Goal: Check status: Check status

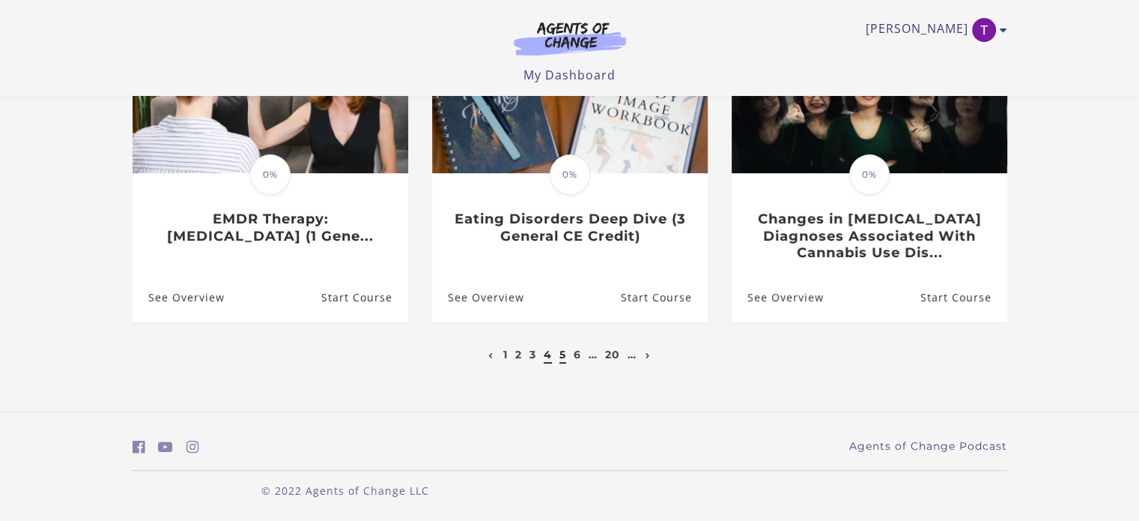
click at [561, 356] on link "5" at bounding box center [562, 354] width 7 height 13
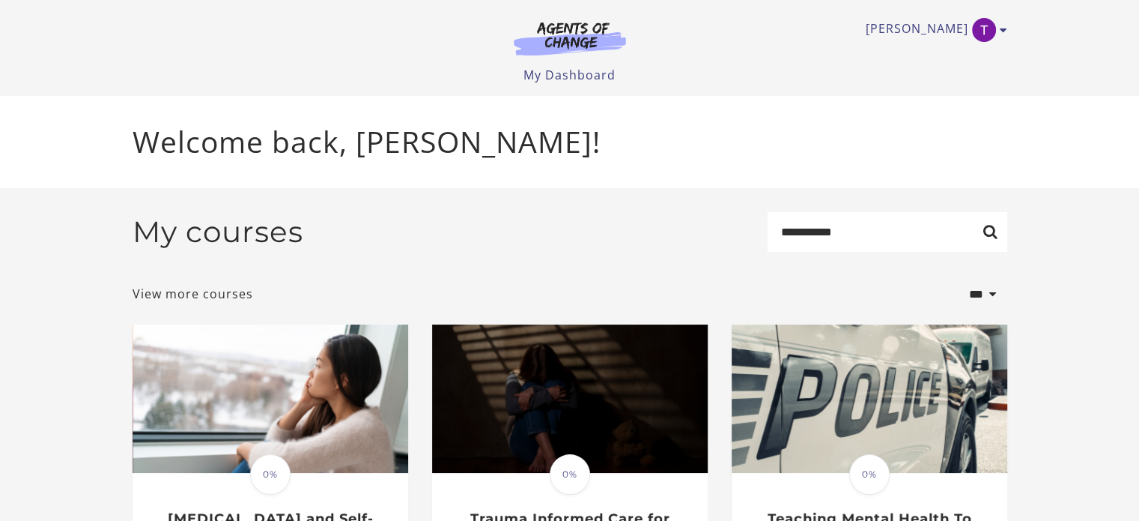
type input "**********"
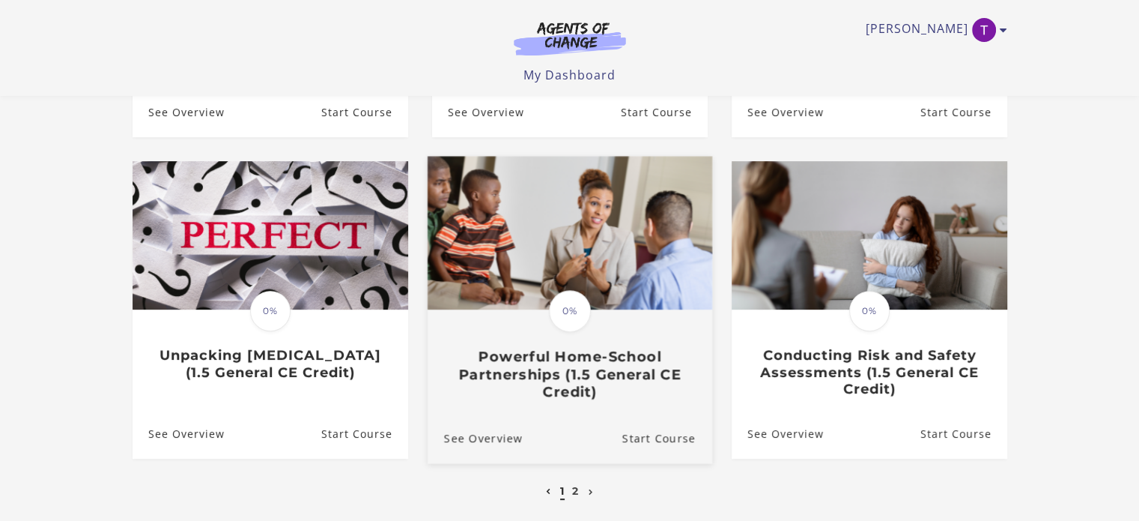
scroll to position [449, 0]
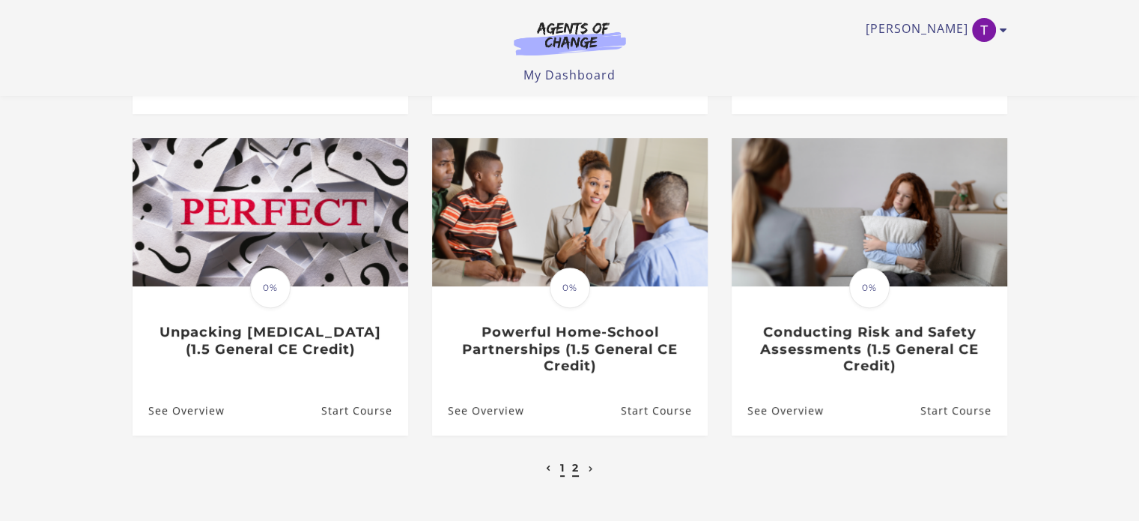
click at [578, 470] on link "2" at bounding box center [575, 467] width 7 height 13
